Goal: Information Seeking & Learning: Learn about a topic

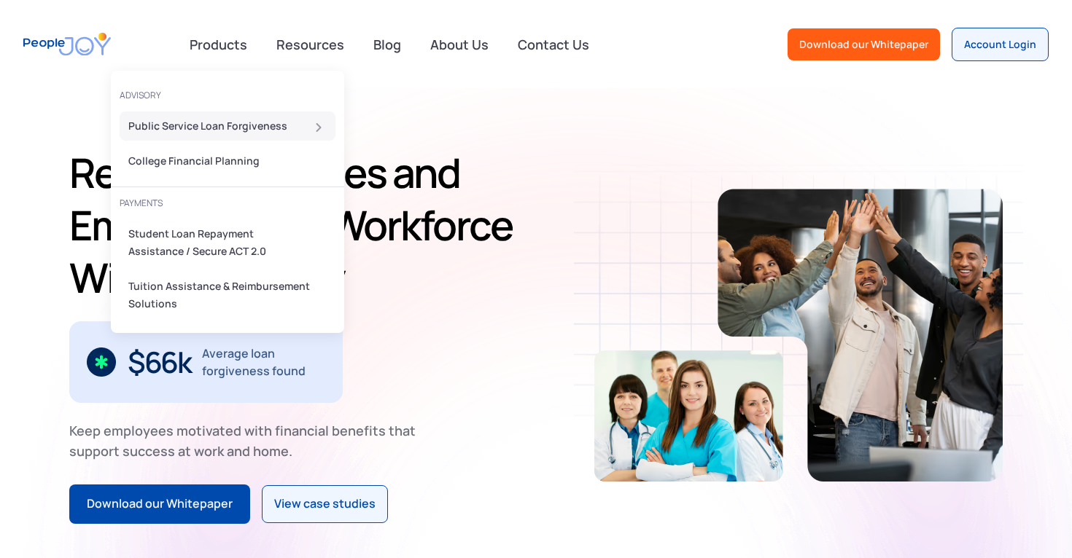
click at [250, 133] on div "Public Service Loan Forgiveness" at bounding box center [223, 125] width 190 height 17
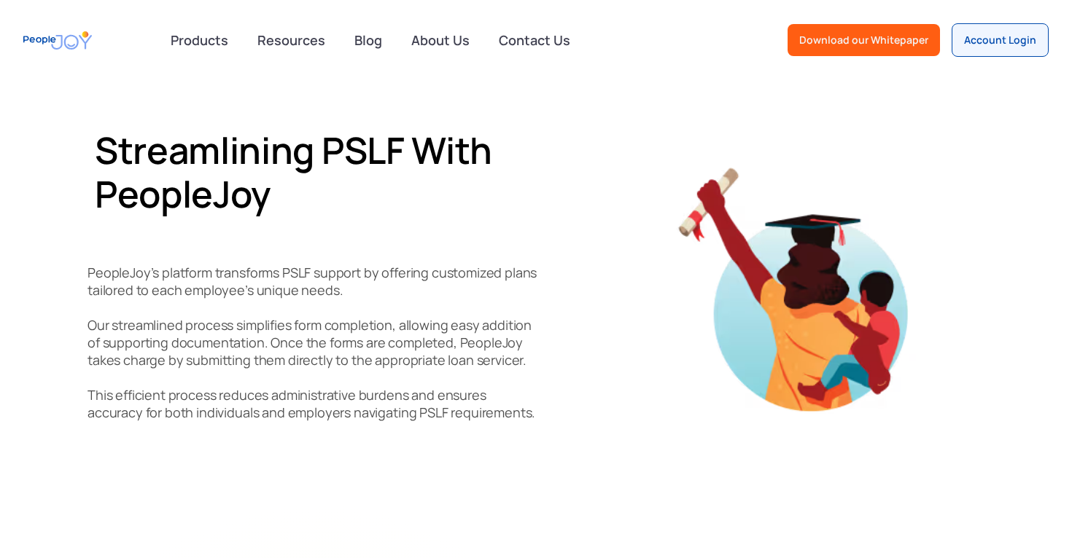
scroll to position [696, 0]
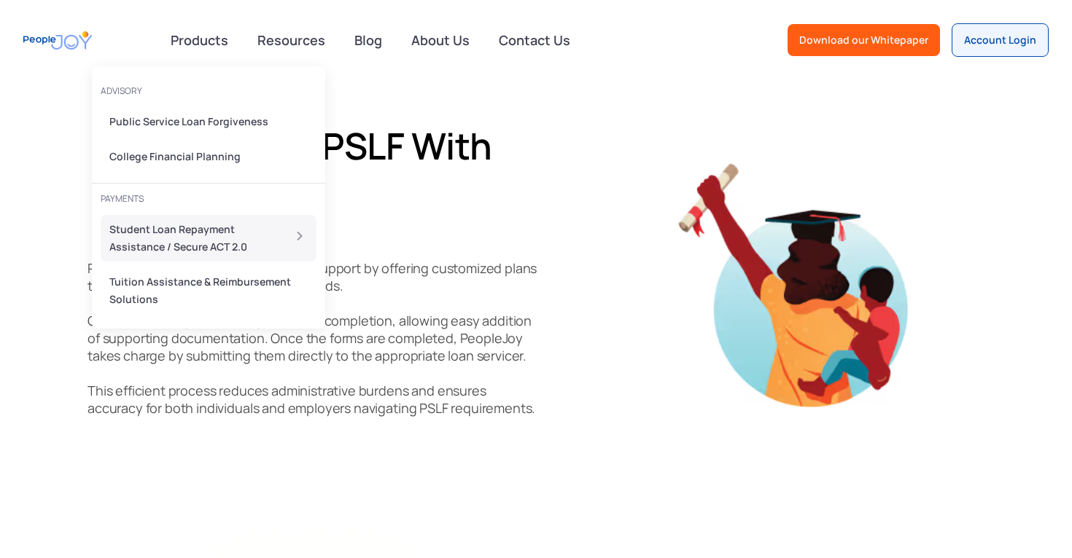
click at [206, 230] on div "Student Loan Repayment Assistance / Secure ACT 2.0" at bounding box center [191, 238] width 164 height 35
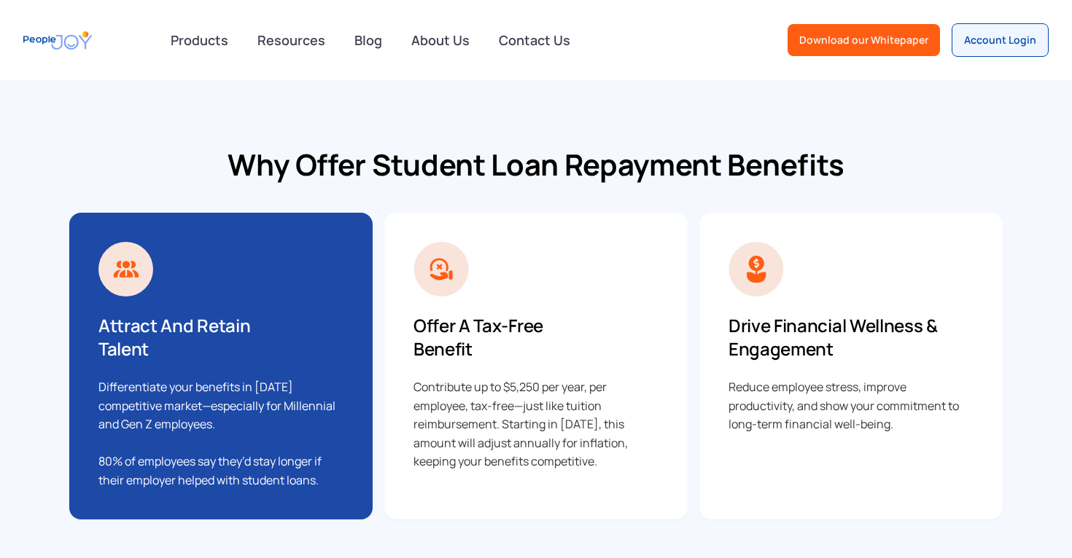
scroll to position [715, 0]
